Goal: Task Accomplishment & Management: Use online tool/utility

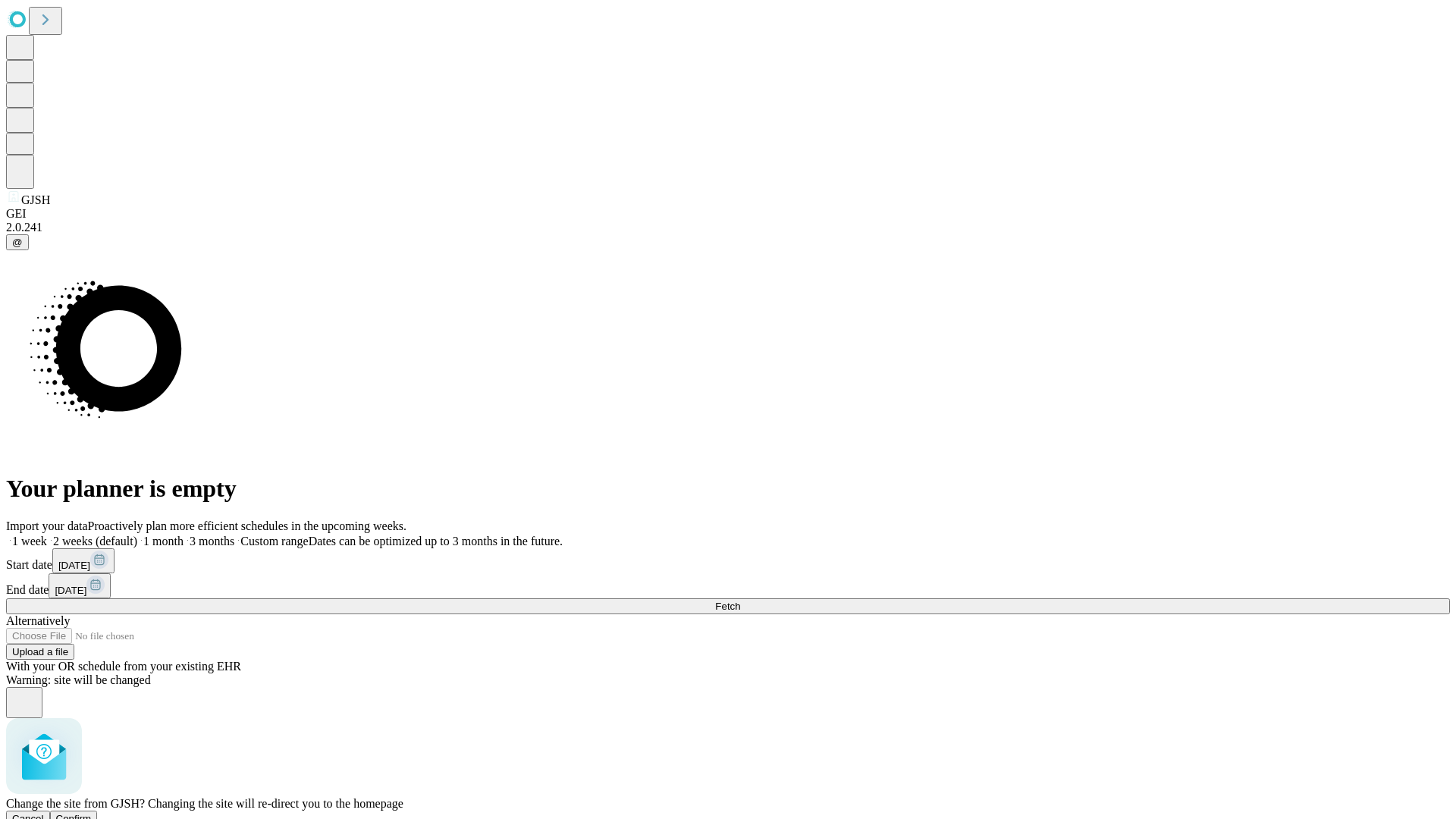
click at [91, 813] on span "Confirm" at bounding box center [73, 818] width 36 height 11
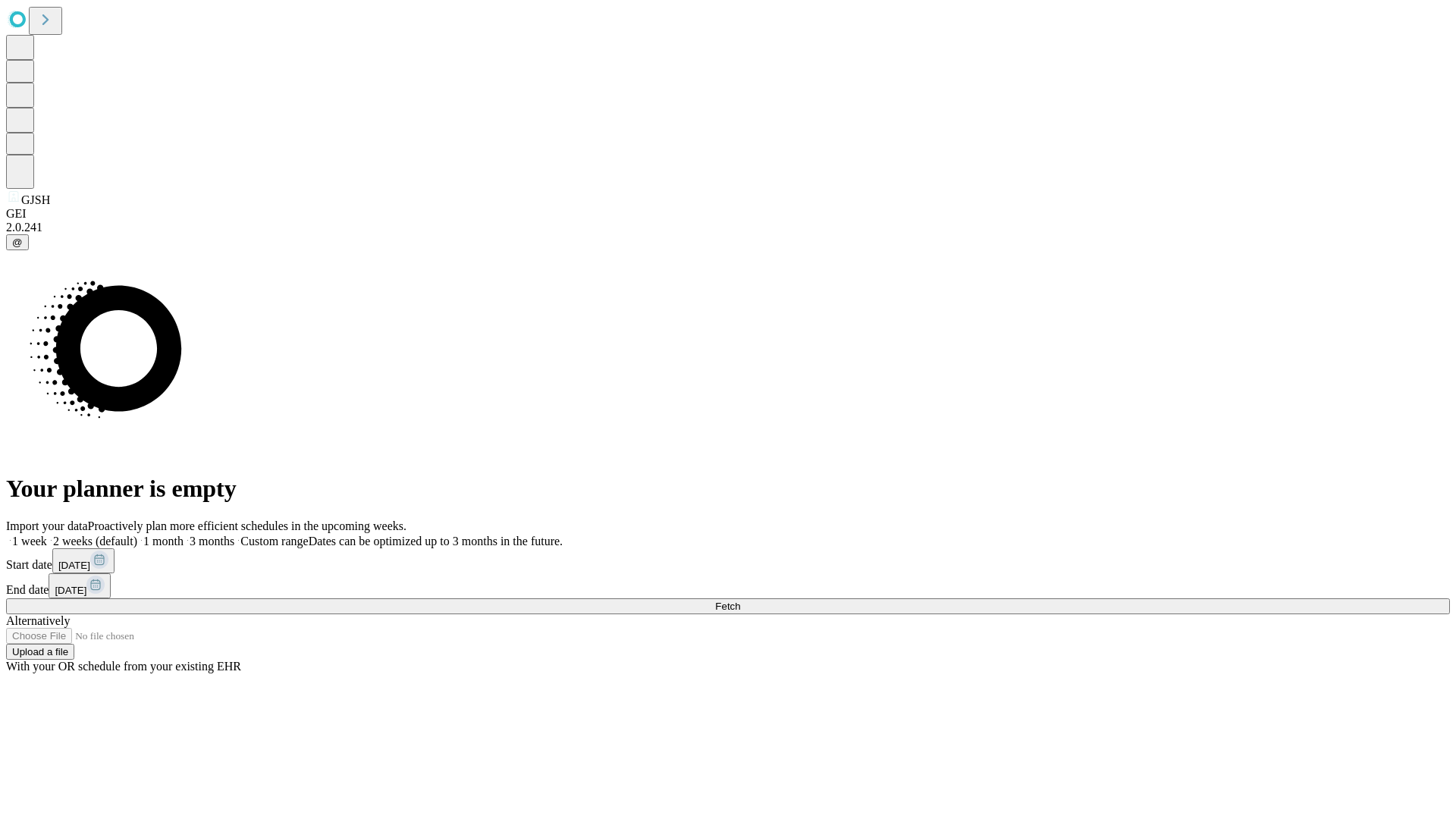
click at [184, 534] on label "1 month" at bounding box center [160, 541] width 47 height 13
click at [740, 601] on span "Fetch" at bounding box center [727, 606] width 25 height 11
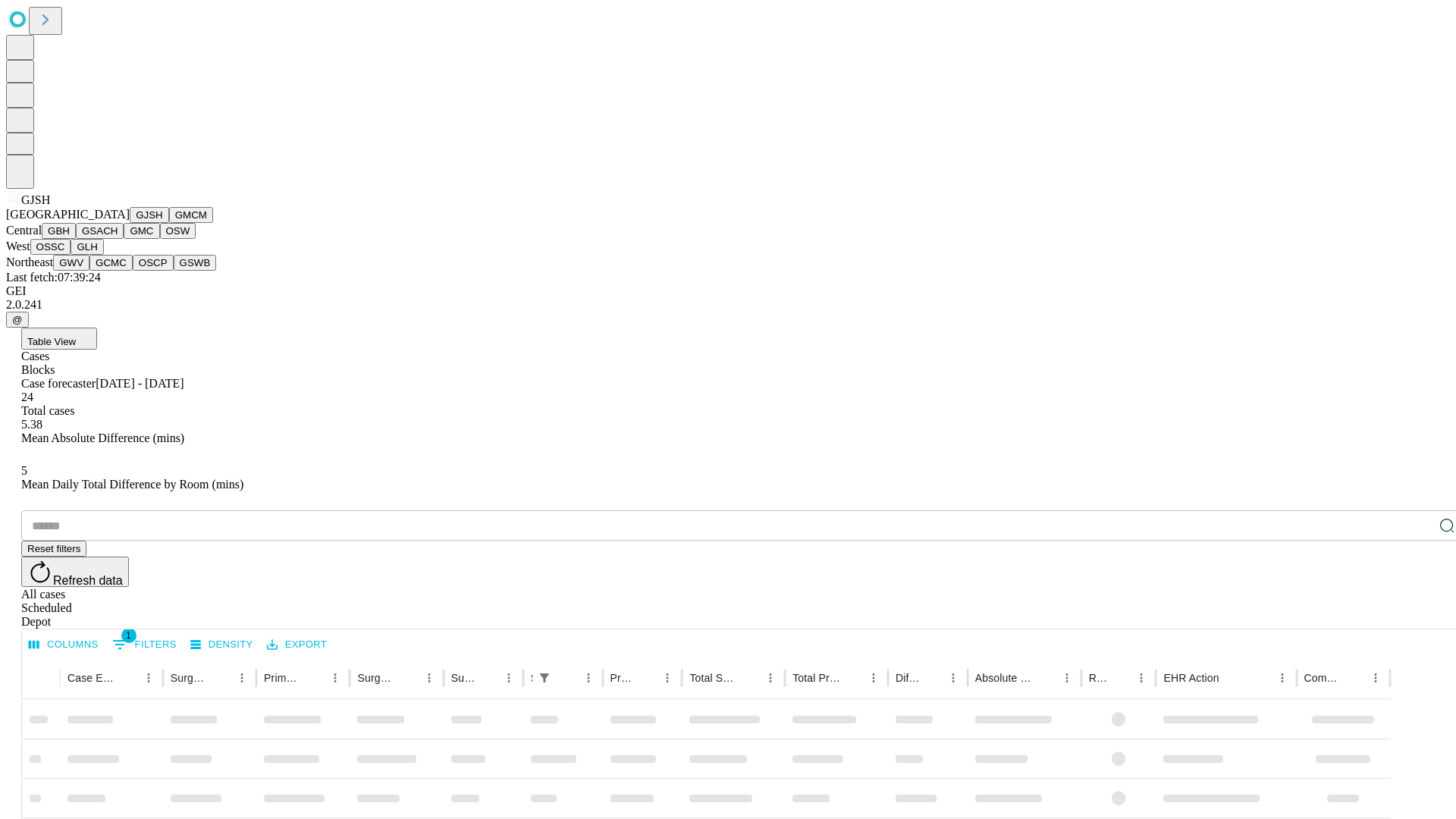
click at [169, 223] on button "GMCM" at bounding box center [191, 215] width 44 height 16
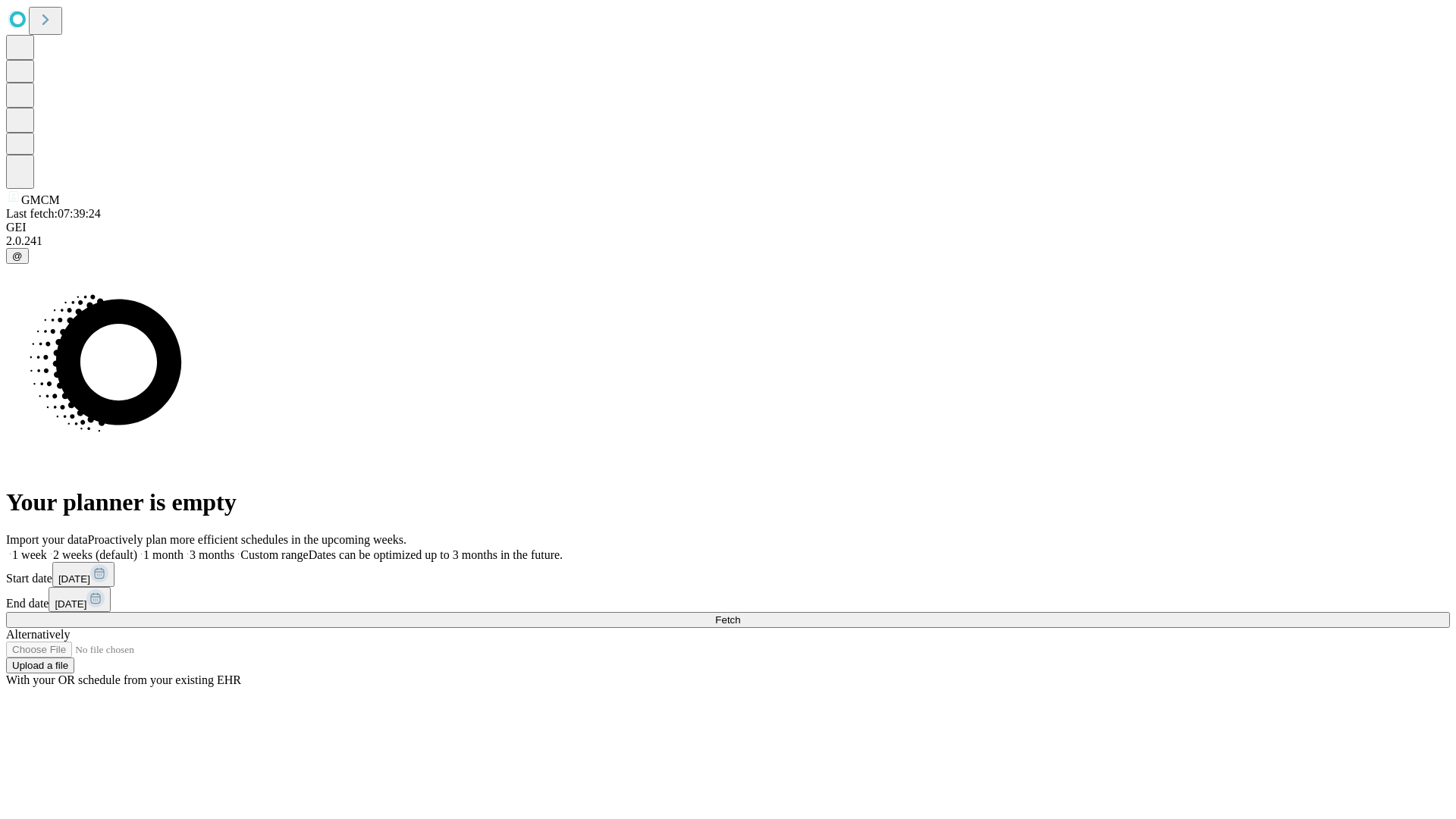
click at [184, 548] on label "1 month" at bounding box center [160, 554] width 47 height 13
click at [740, 614] on span "Fetch" at bounding box center [727, 620] width 25 height 11
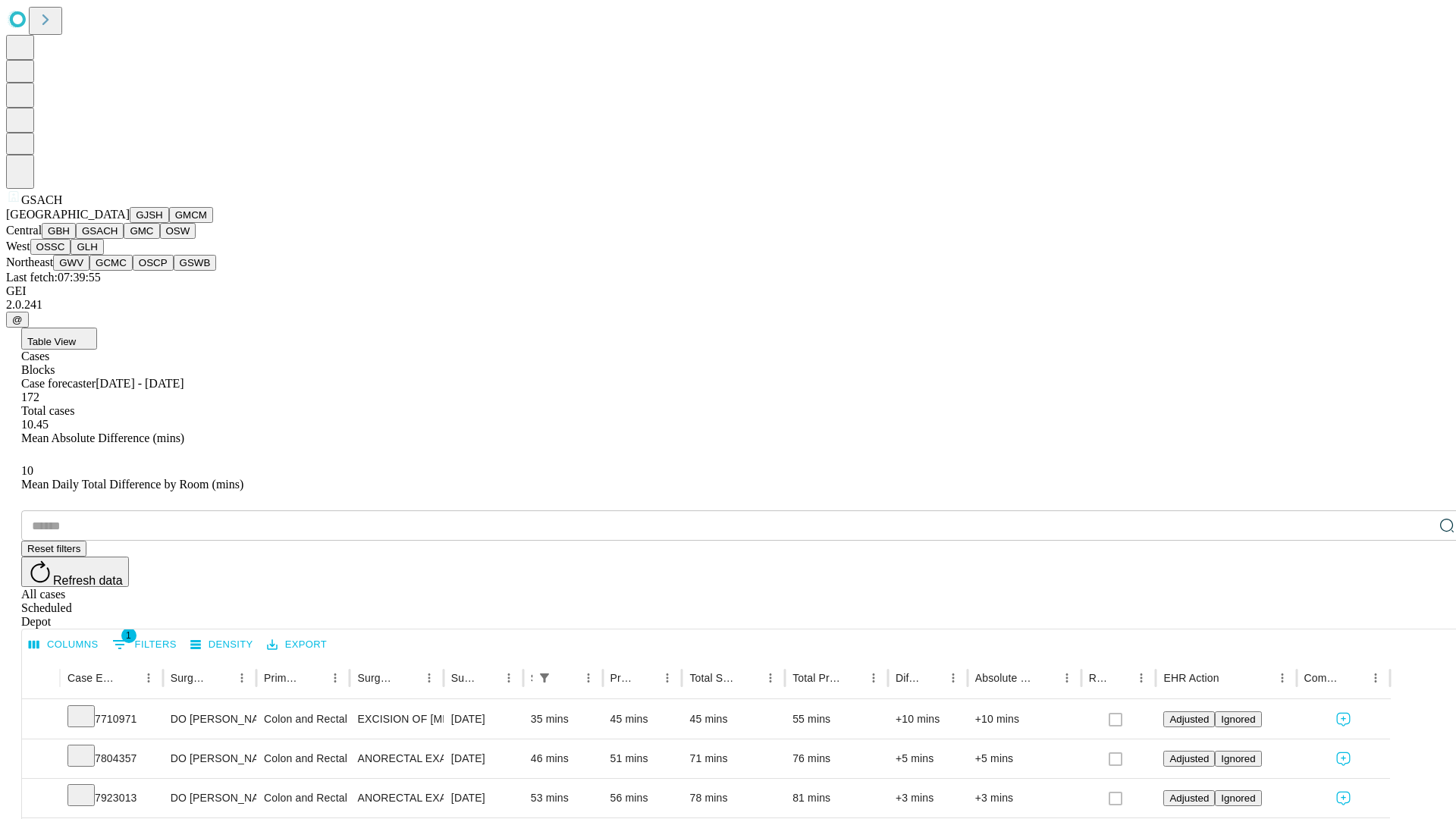
click at [123, 239] on button "GMC" at bounding box center [141, 230] width 36 height 16
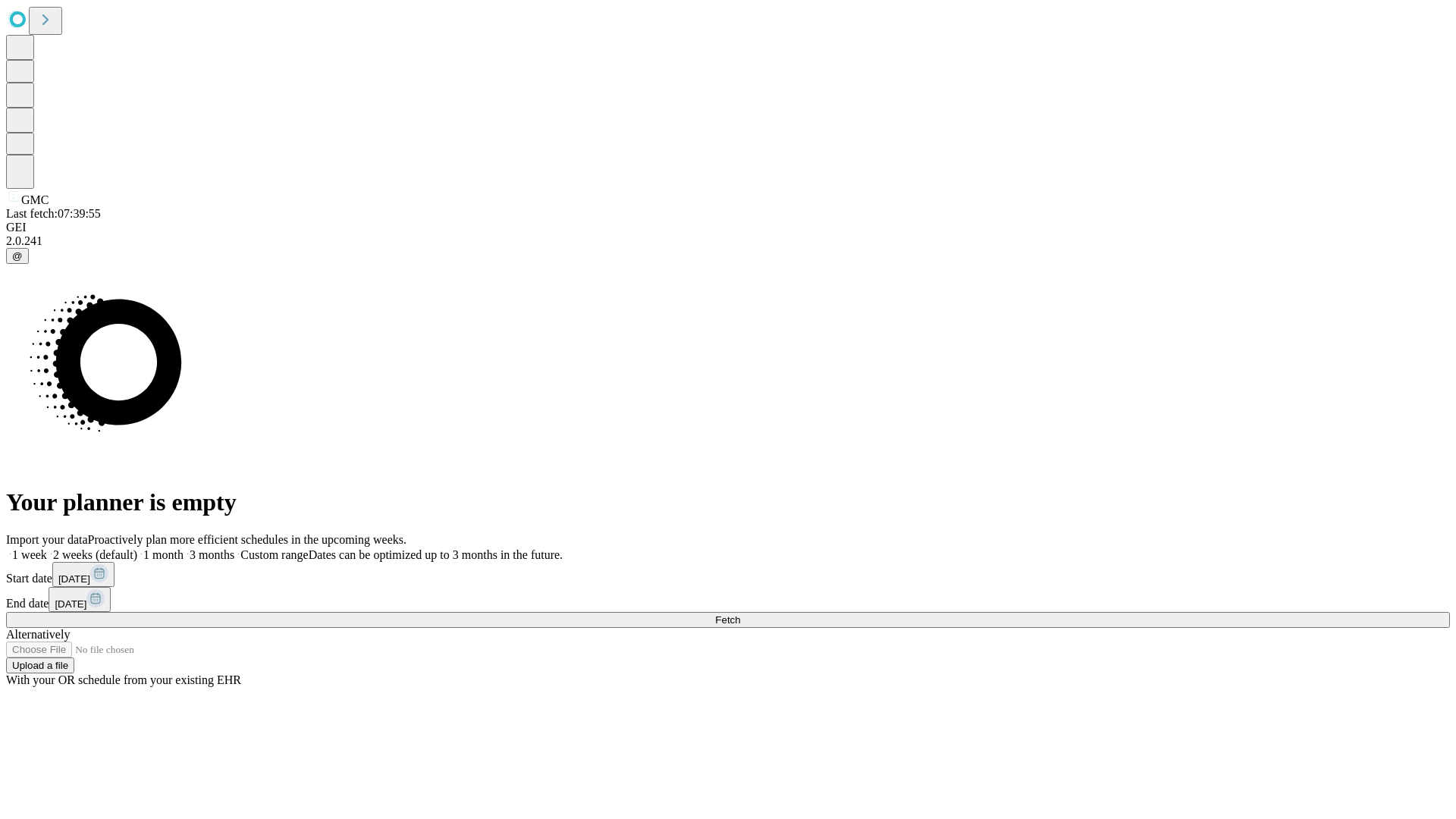
click at [184, 548] on label "1 month" at bounding box center [160, 554] width 47 height 13
click at [740, 614] on span "Fetch" at bounding box center [727, 620] width 25 height 11
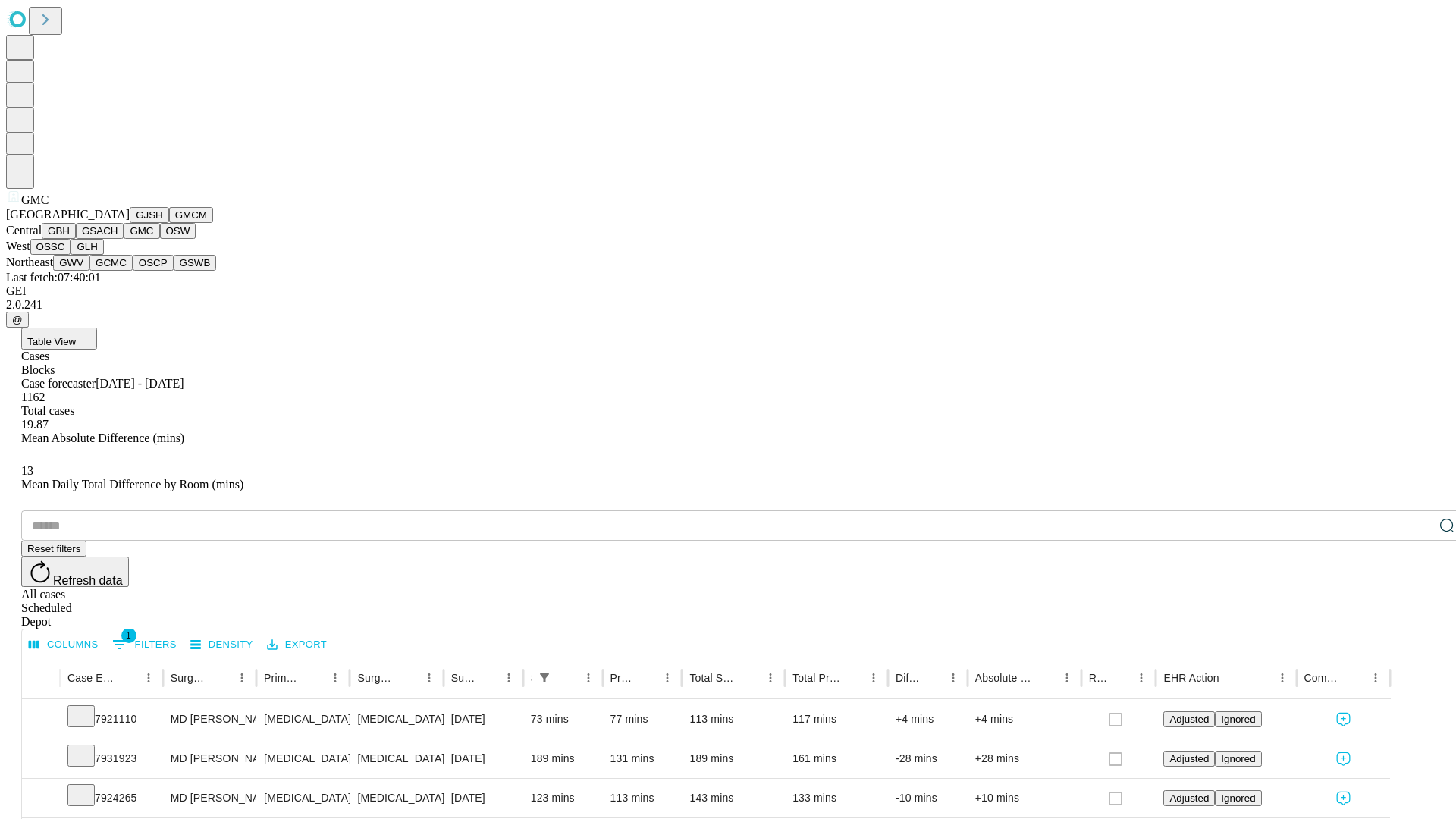
click at [160, 239] on button "OSW" at bounding box center [178, 230] width 37 height 16
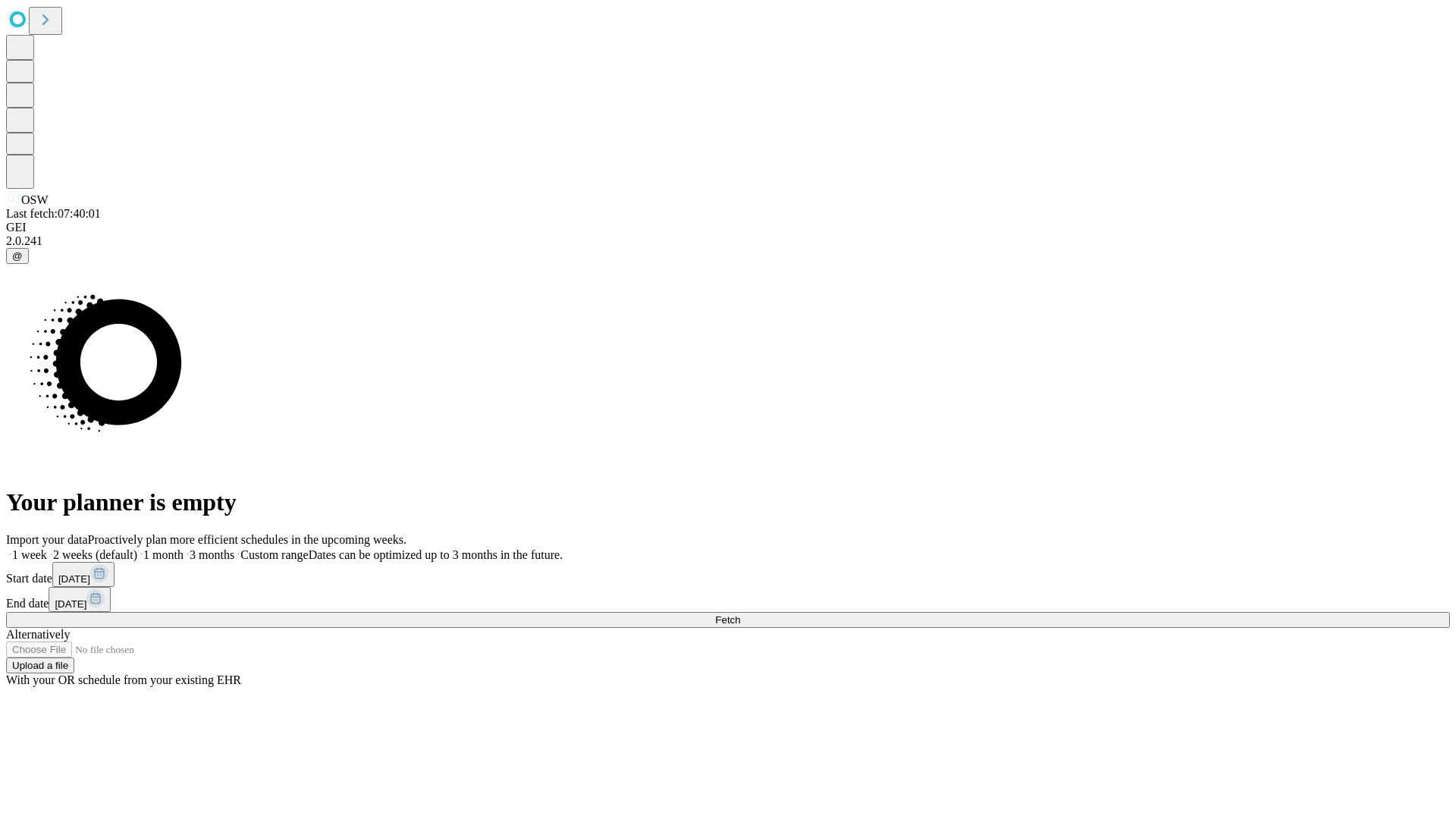
click at [184, 548] on label "1 month" at bounding box center [160, 554] width 47 height 13
click at [740, 614] on span "Fetch" at bounding box center [727, 620] width 25 height 11
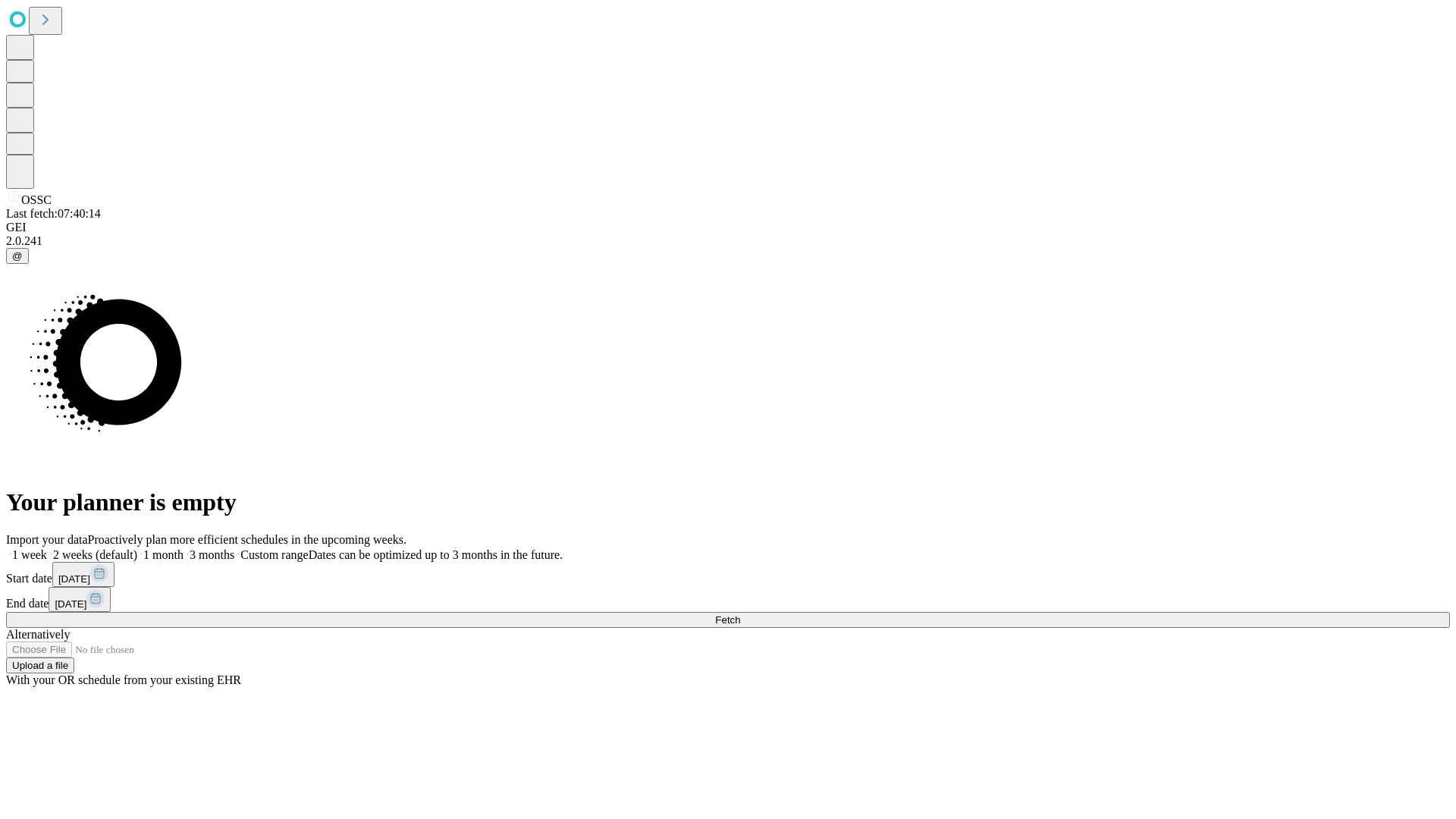
click at [184, 548] on label "1 month" at bounding box center [160, 554] width 47 height 13
click at [740, 614] on span "Fetch" at bounding box center [727, 620] width 25 height 11
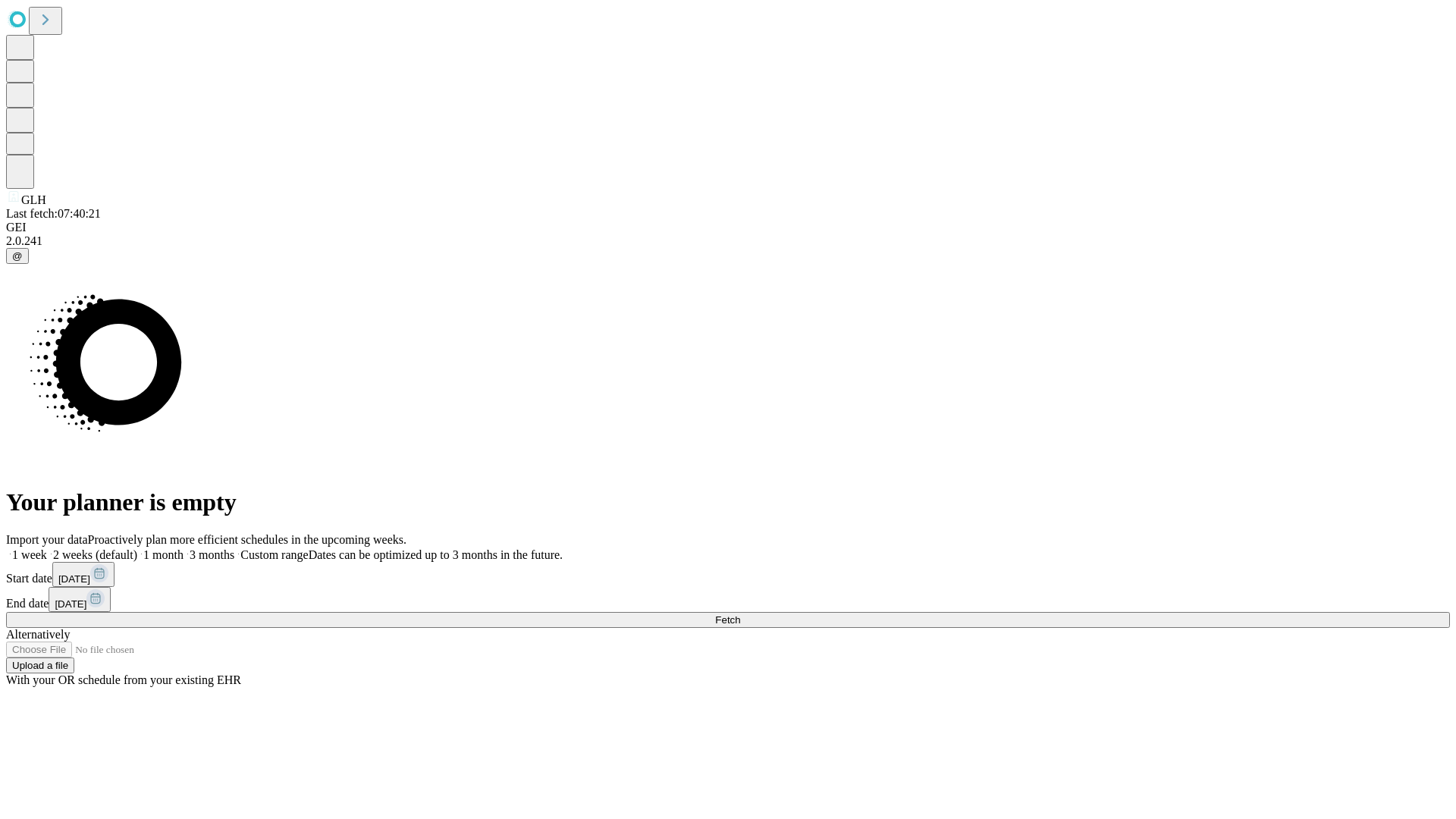
click at [184, 548] on label "1 month" at bounding box center [160, 554] width 47 height 13
click at [740, 614] on span "Fetch" at bounding box center [727, 620] width 25 height 11
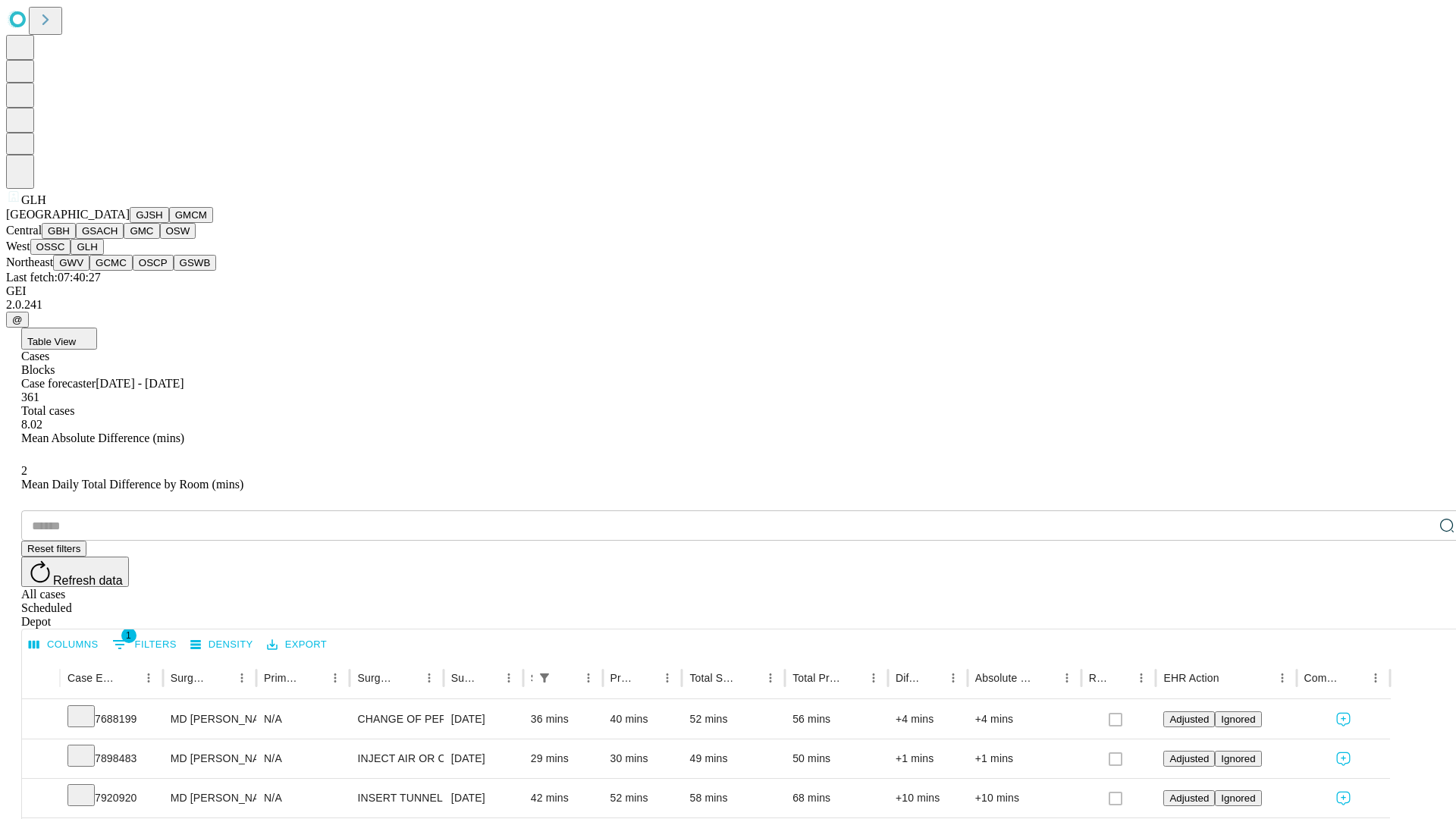
click at [90, 270] on button "GWV" at bounding box center [71, 262] width 37 height 16
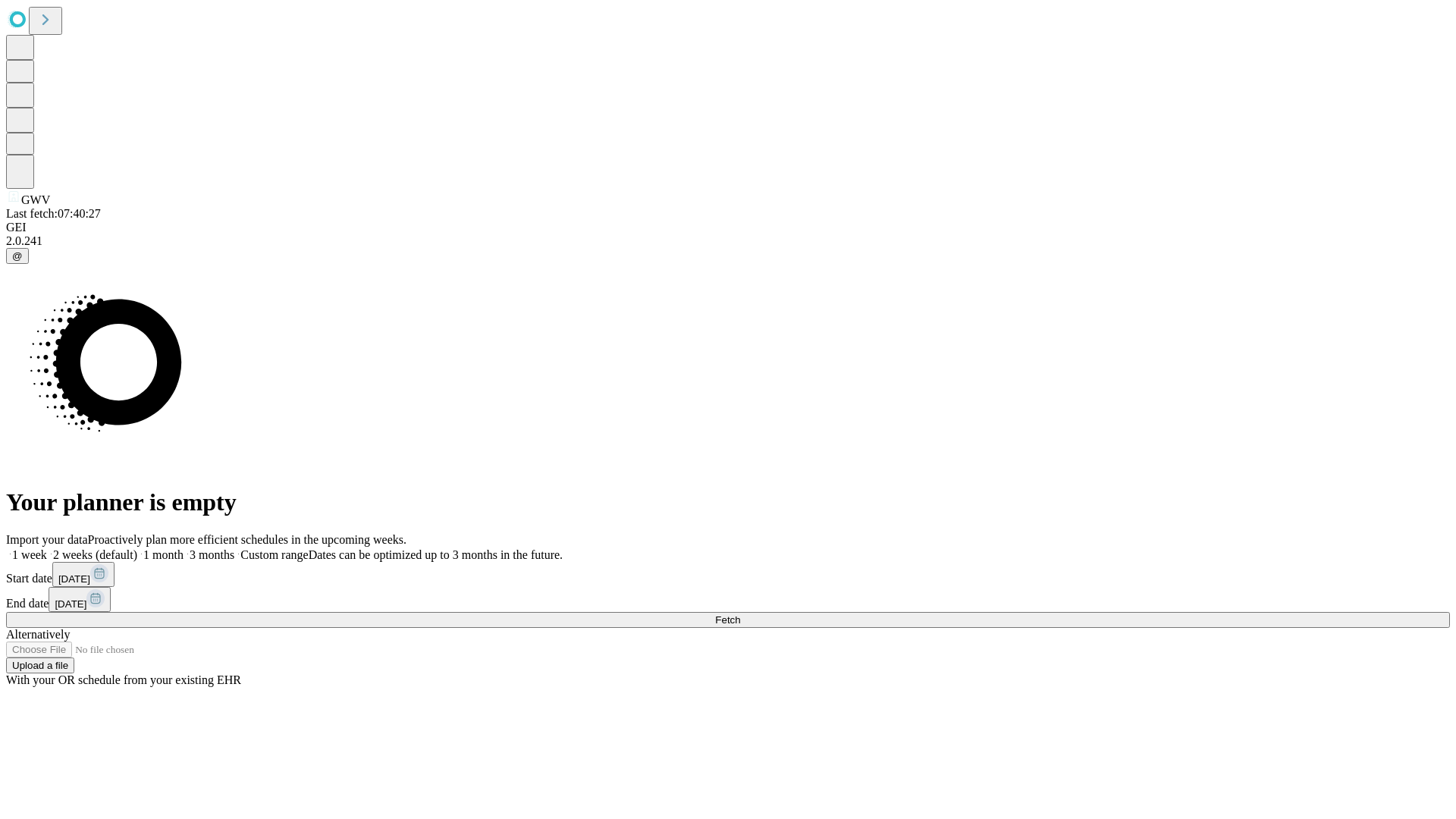
click at [184, 548] on label "1 month" at bounding box center [160, 554] width 47 height 13
click at [740, 614] on span "Fetch" at bounding box center [727, 620] width 25 height 11
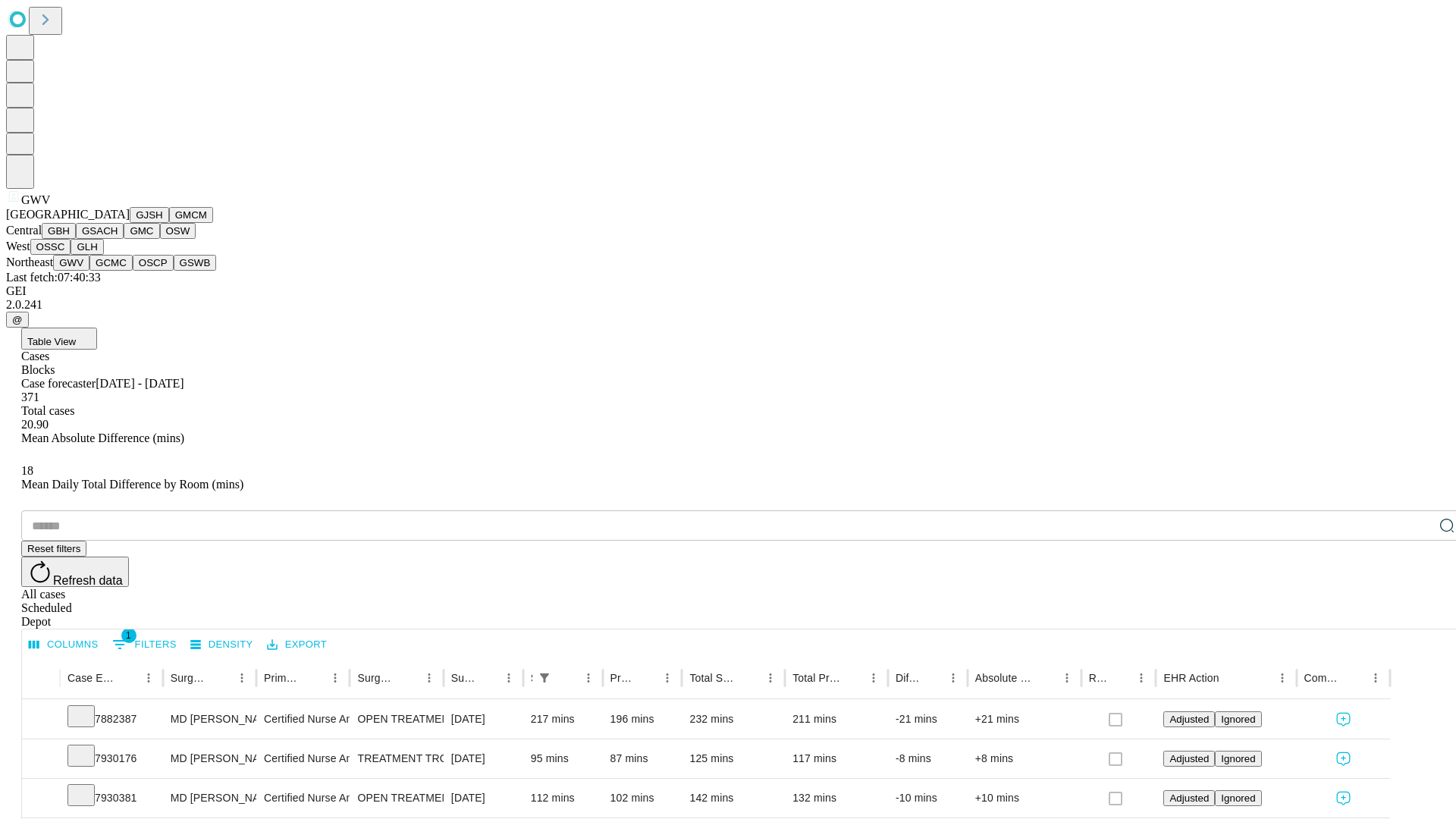
click at [118, 270] on button "GCMC" at bounding box center [111, 262] width 43 height 16
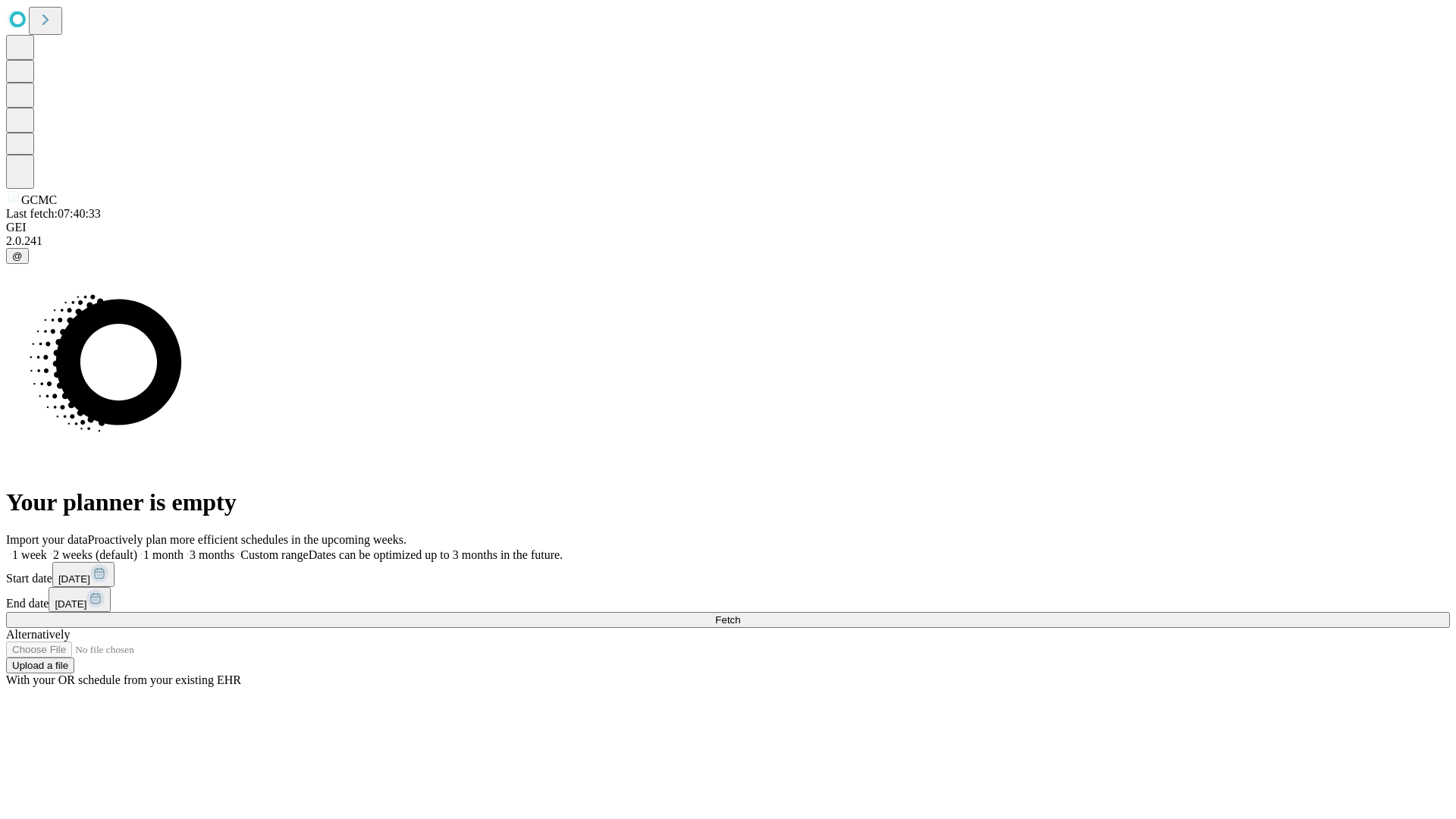
click at [184, 548] on label "1 month" at bounding box center [160, 554] width 47 height 13
click at [740, 614] on span "Fetch" at bounding box center [727, 620] width 25 height 11
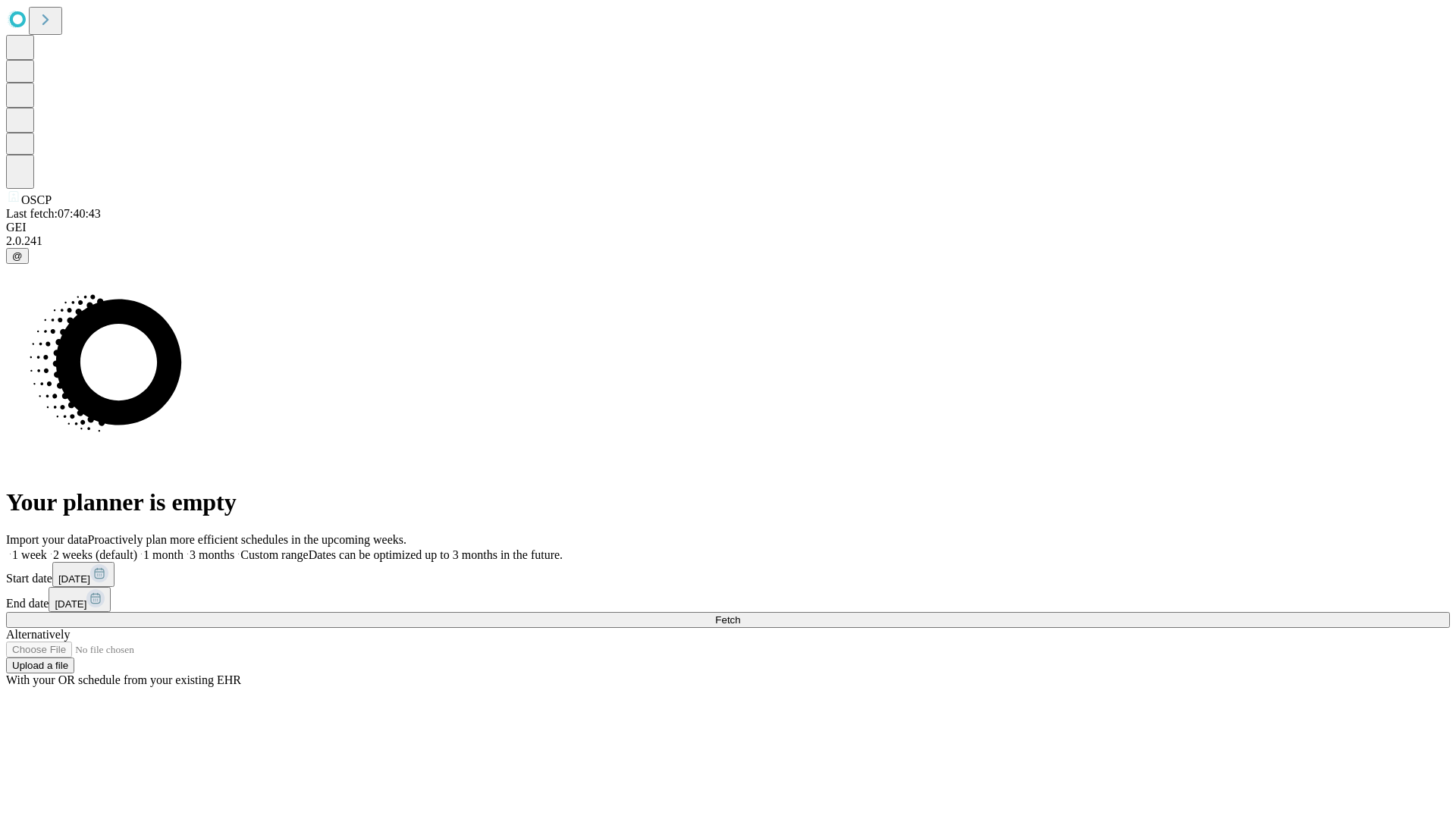
click at [184, 548] on label "1 month" at bounding box center [160, 554] width 47 height 13
click at [740, 614] on span "Fetch" at bounding box center [727, 620] width 25 height 11
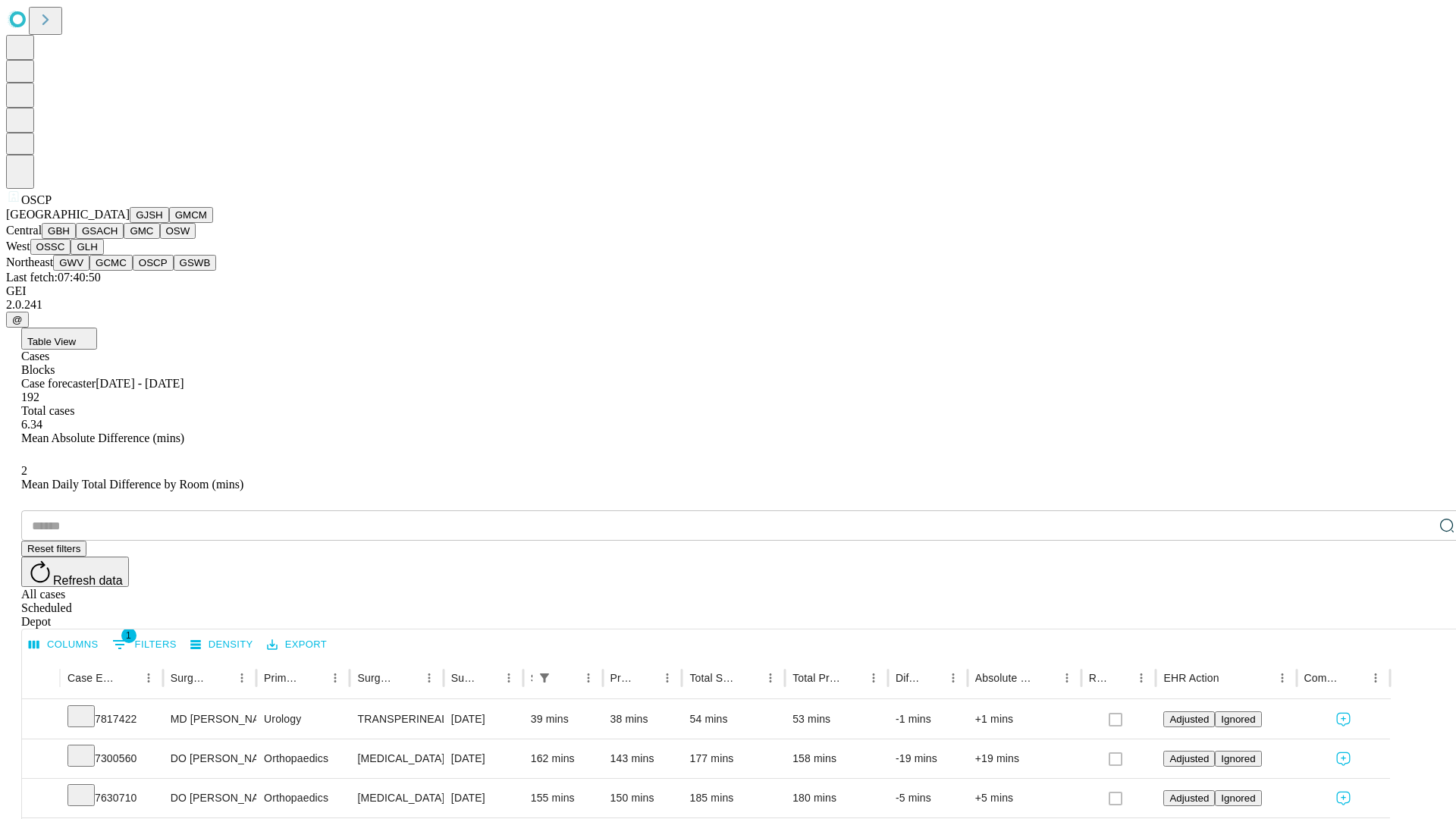
click at [174, 270] on button "GSWB" at bounding box center [195, 262] width 43 height 16
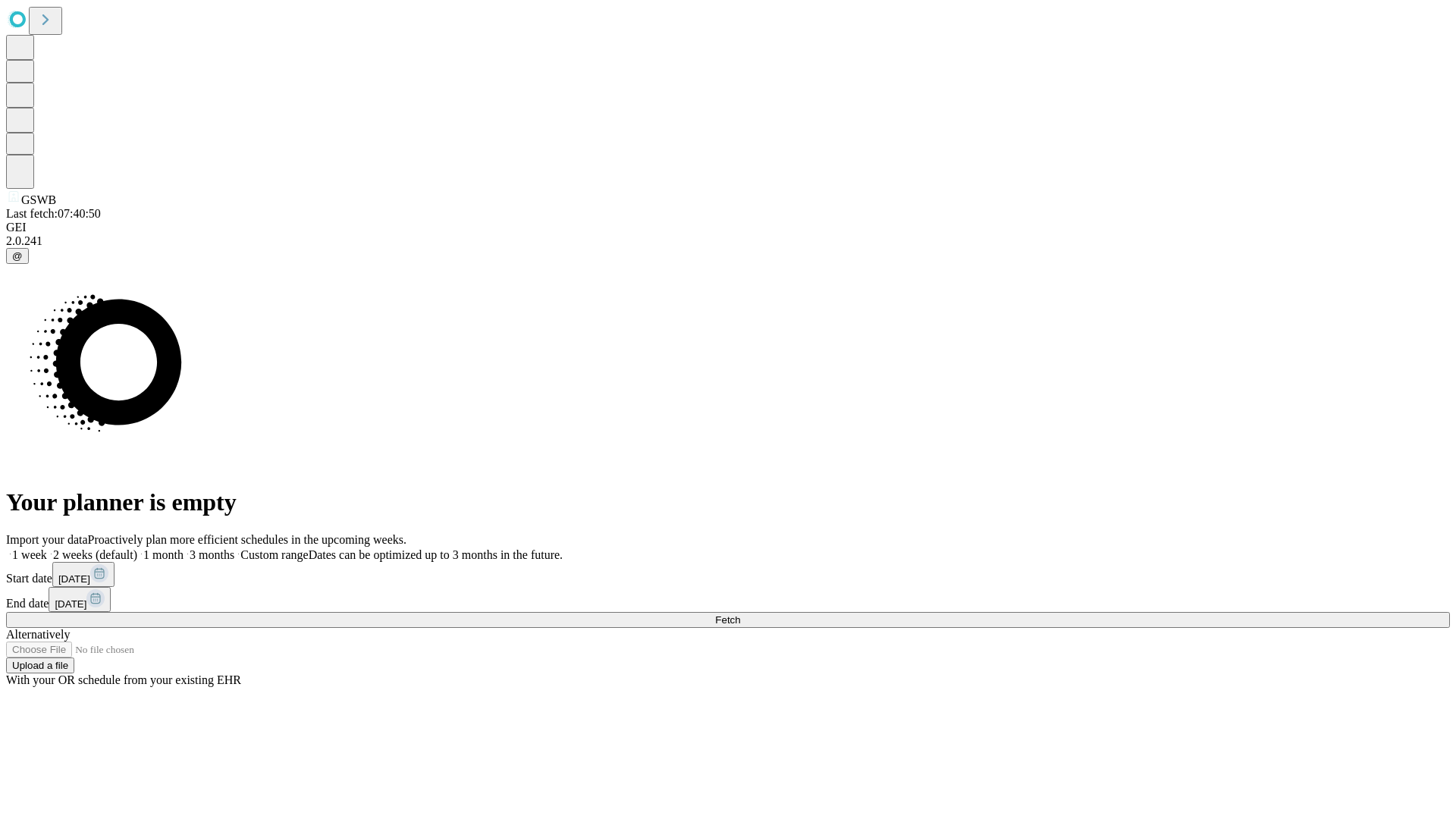
click at [740, 614] on span "Fetch" at bounding box center [727, 620] width 25 height 11
